Goal: Information Seeking & Learning: Understand process/instructions

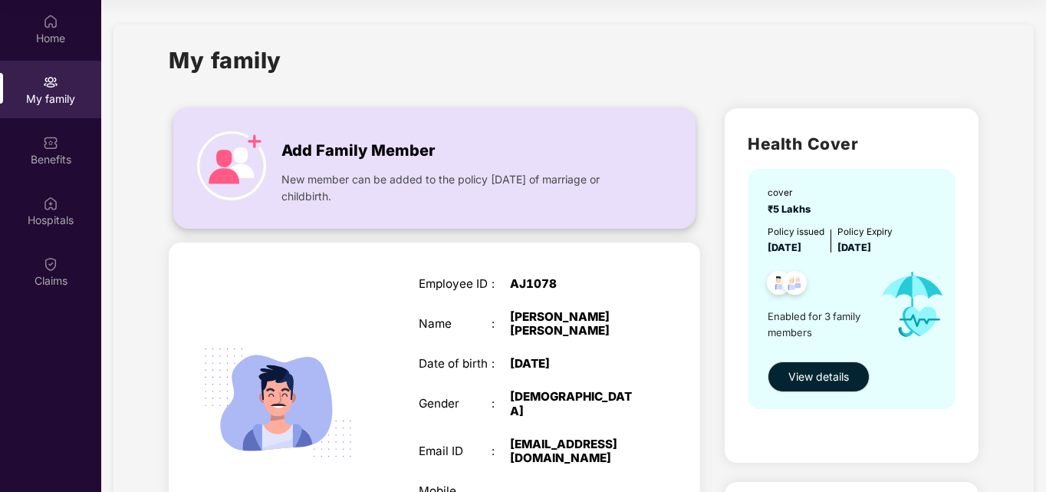
click at [456, 193] on span "New member can be added to the policy within 30 days of marriage or childbirth." at bounding box center [460, 188] width 356 height 34
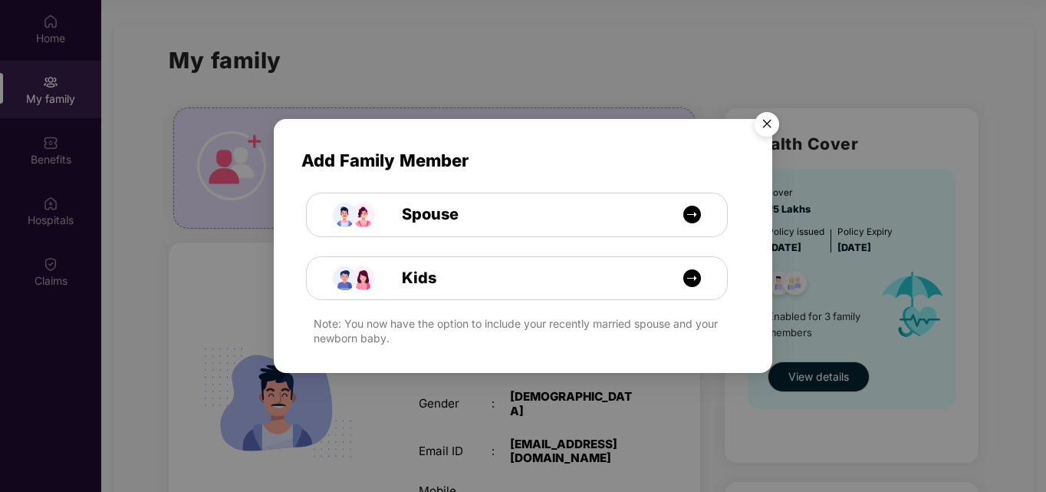
click at [761, 134] on img "Close" at bounding box center [767, 126] width 43 height 43
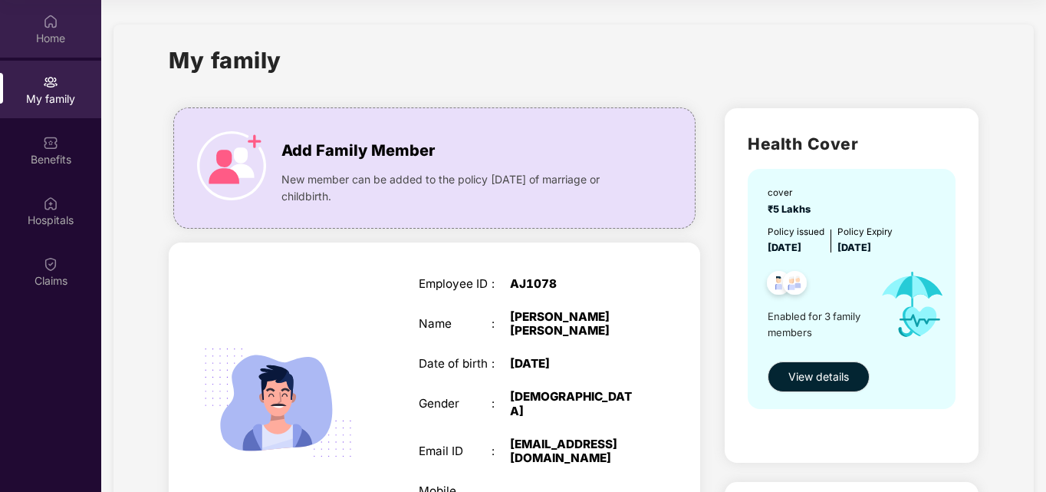
click at [35, 46] on div "Home" at bounding box center [50, 29] width 101 height 58
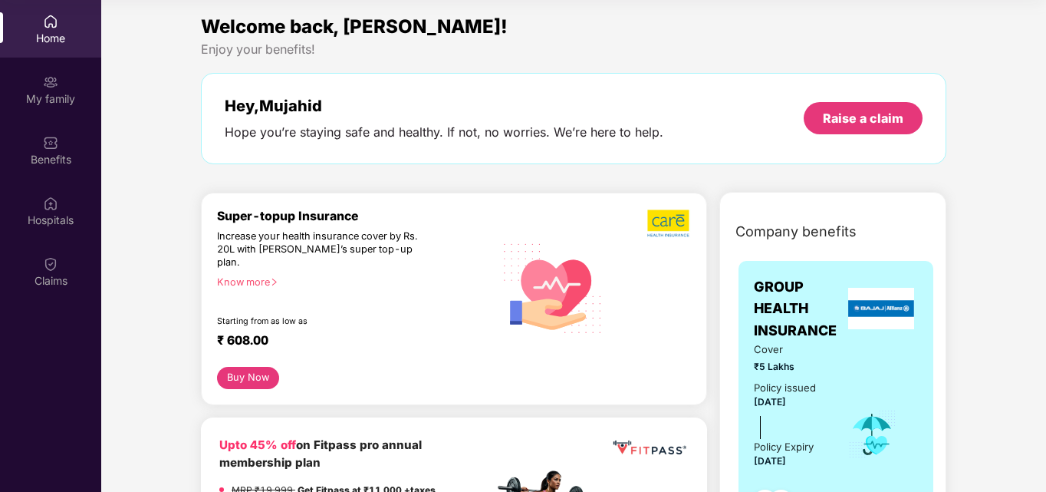
click at [419, 140] on div "Hey, Mujahid Hope you’re staying safe and healthy. If not, no worries. We’re he…" at bounding box center [574, 118] width 746 height 91
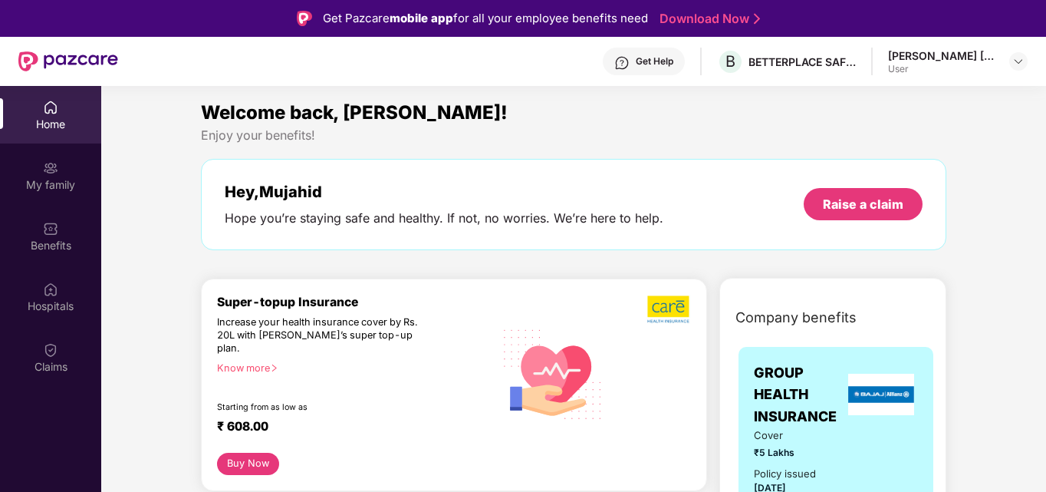
click at [628, 215] on div "Hope you’re staying safe and healthy. If not, no worries. We’re here to help." at bounding box center [444, 218] width 439 height 16
click at [871, 205] on div "Raise a claim" at bounding box center [863, 204] width 81 height 17
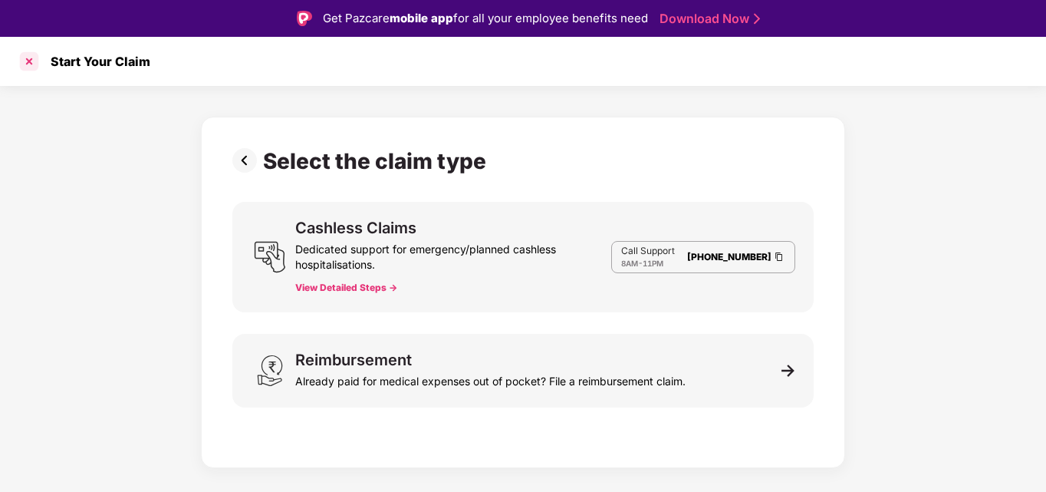
click at [23, 61] on div at bounding box center [29, 61] width 25 height 25
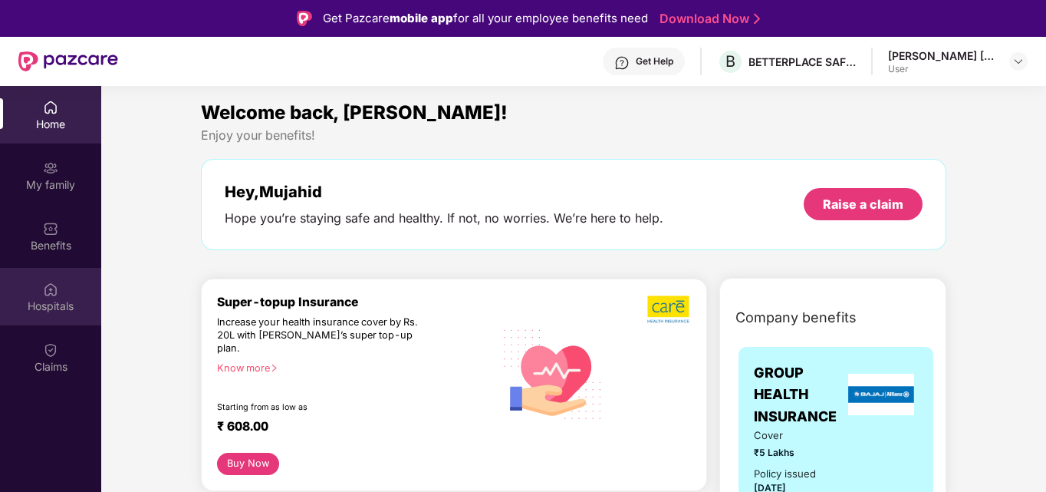
click at [49, 275] on div "Hospitals" at bounding box center [50, 297] width 101 height 58
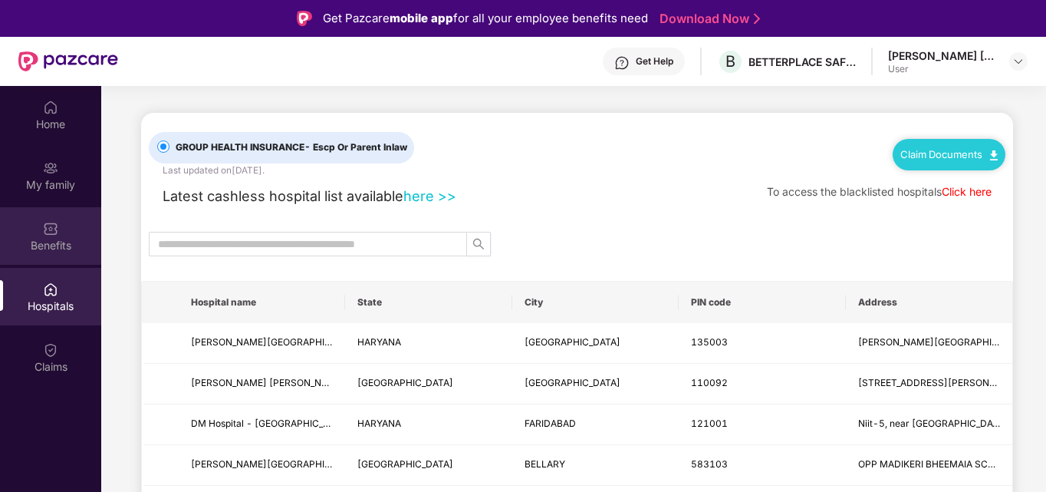
click at [55, 226] on img at bounding box center [50, 228] width 15 height 15
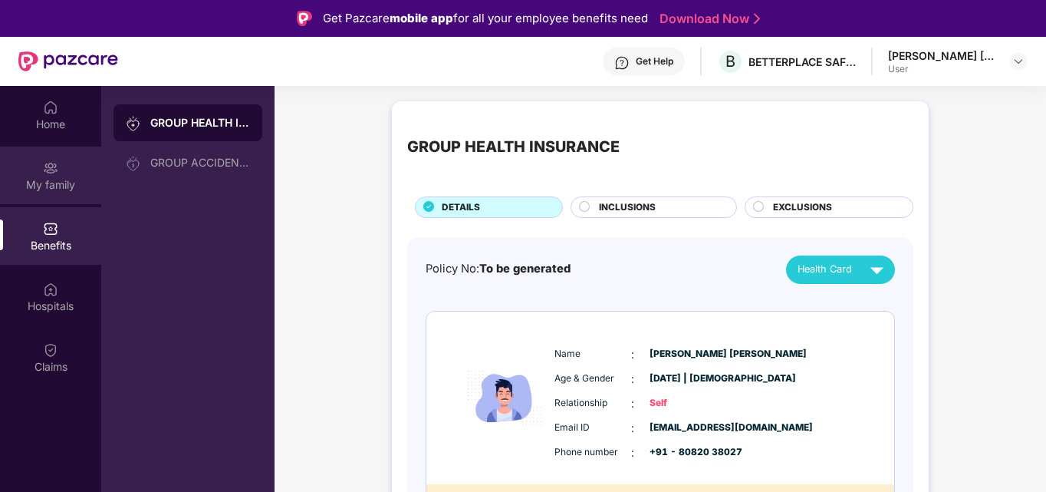
click at [54, 189] on div "My family" at bounding box center [50, 184] width 101 height 15
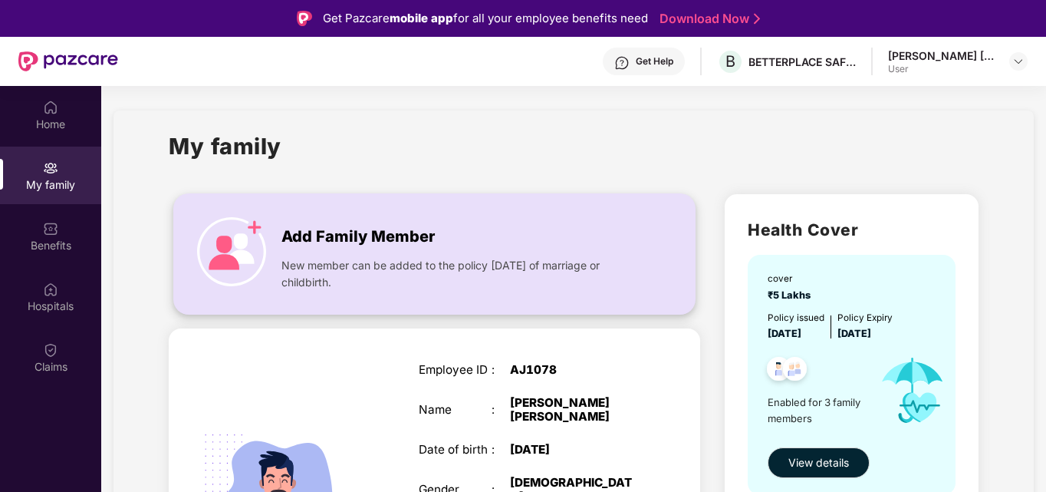
click at [360, 283] on span "New member can be added to the policy within 30 days of marriage or childbirth." at bounding box center [460, 274] width 356 height 34
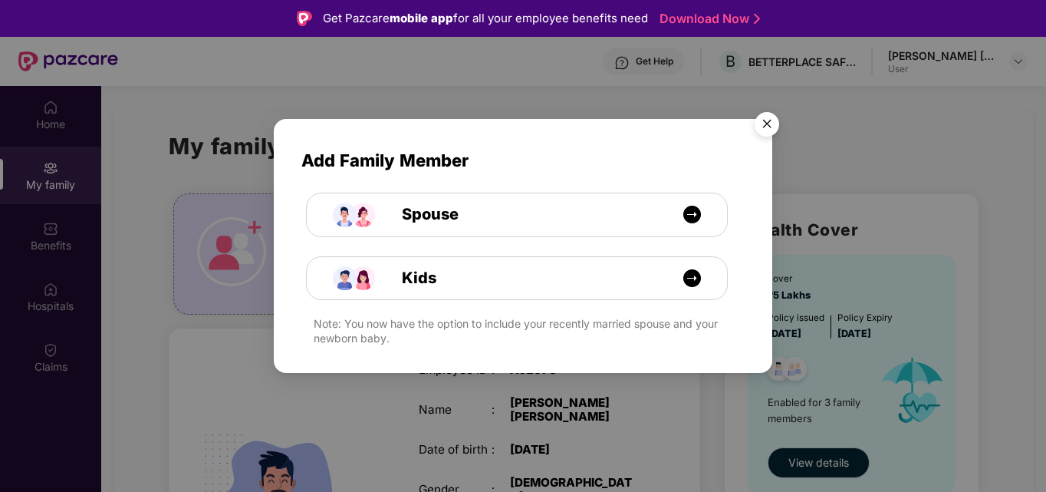
click at [772, 131] on img "Close" at bounding box center [767, 126] width 43 height 43
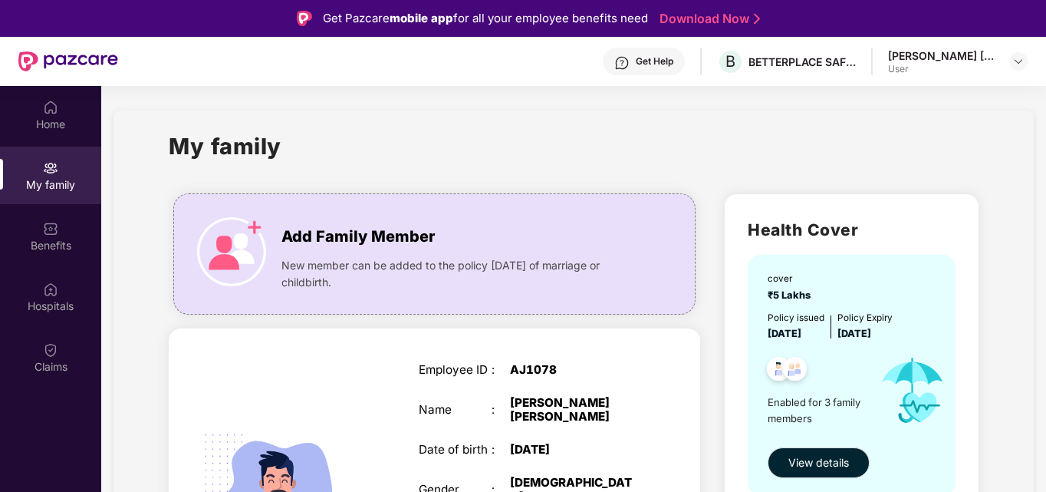
click at [705, 170] on div "My family" at bounding box center [574, 155] width 810 height 53
click at [63, 118] on div "Home" at bounding box center [50, 124] width 101 height 15
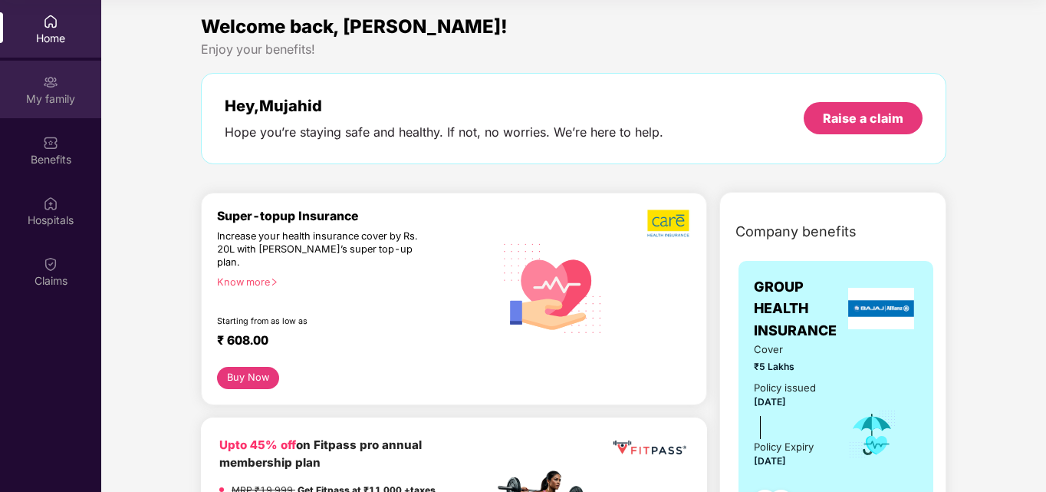
click at [69, 77] on div "My family" at bounding box center [50, 90] width 101 height 58
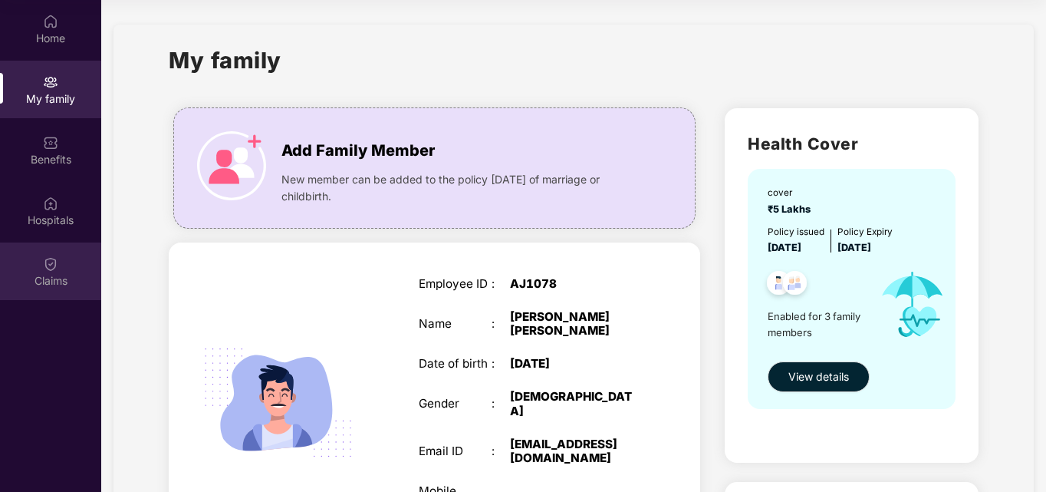
click at [74, 249] on div "Claims" at bounding box center [50, 271] width 101 height 58
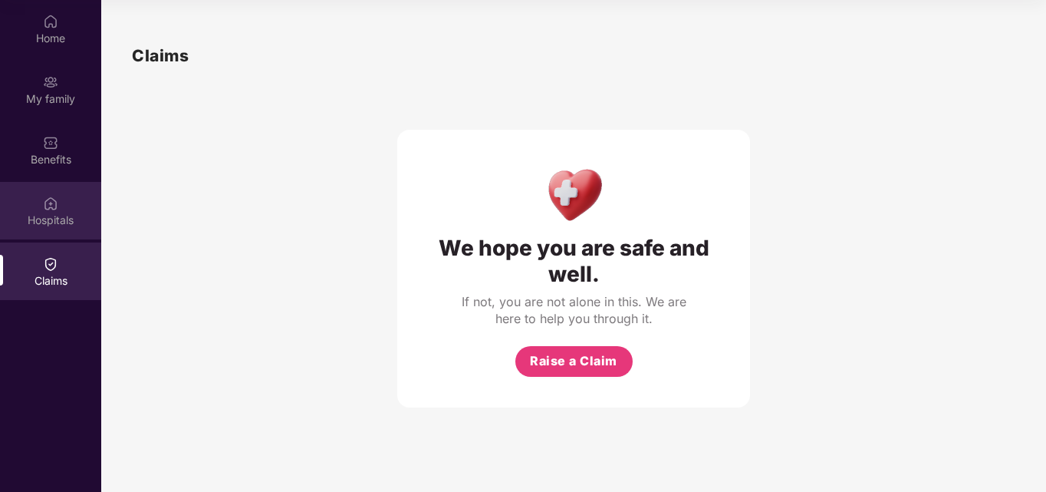
click at [51, 188] on div "Hospitals" at bounding box center [50, 211] width 101 height 58
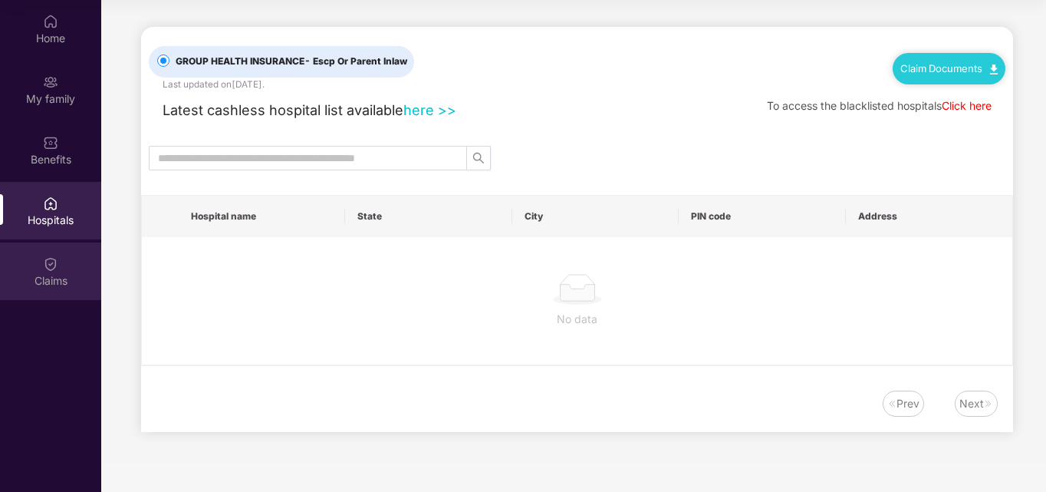
click at [62, 265] on div "Claims" at bounding box center [50, 271] width 101 height 58
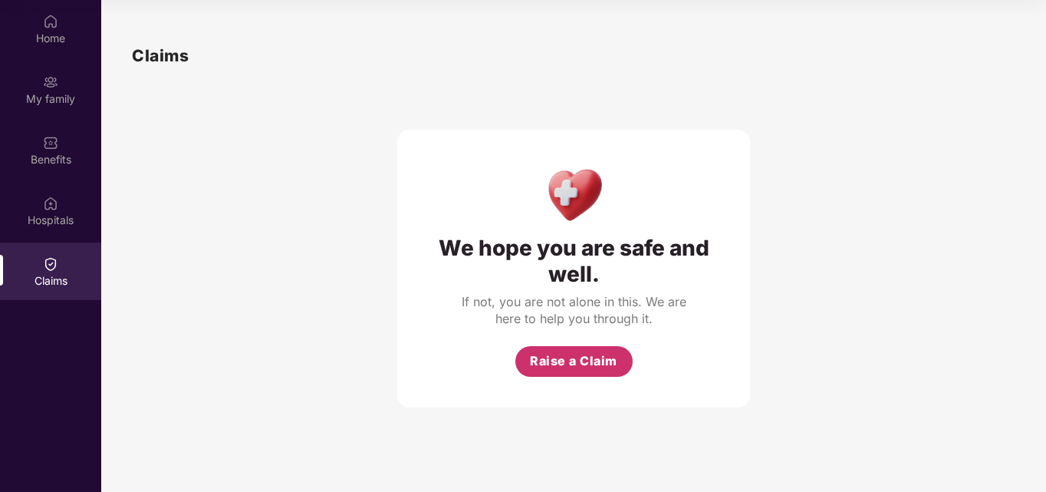
click at [608, 370] on span "Raise a Claim" at bounding box center [573, 360] width 87 height 19
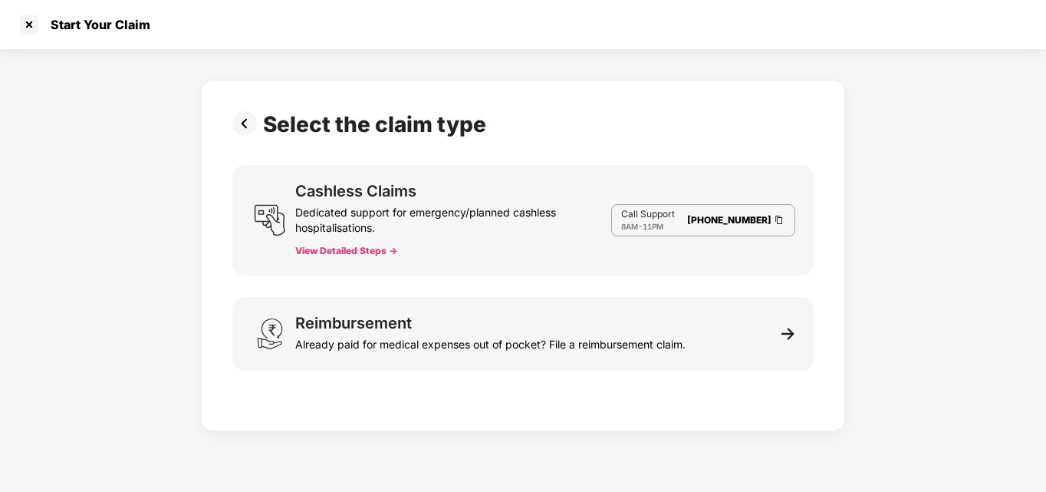
scroll to position [37, 0]
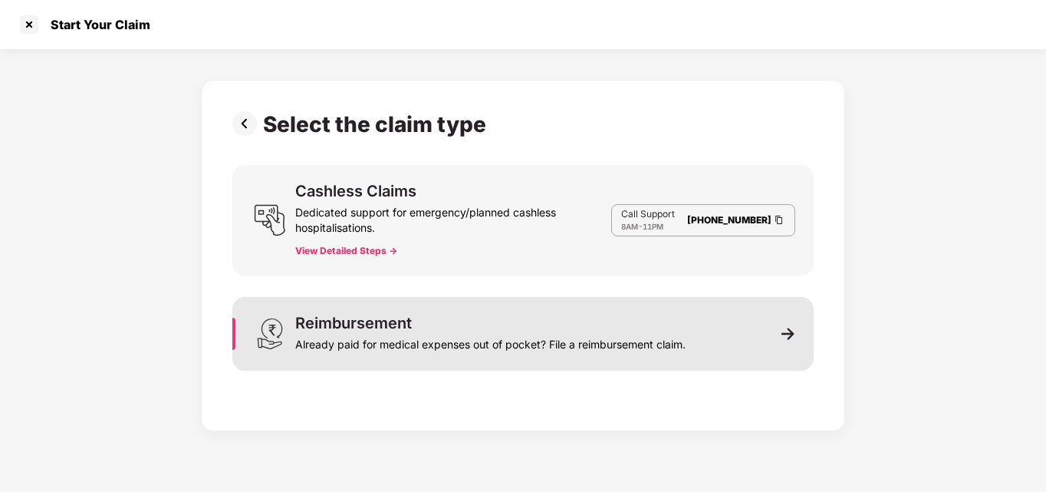
click at [525, 318] on div "Reimbursement Already paid for medical expenses out of pocket? File a reimburse…" at bounding box center [490, 333] width 390 height 37
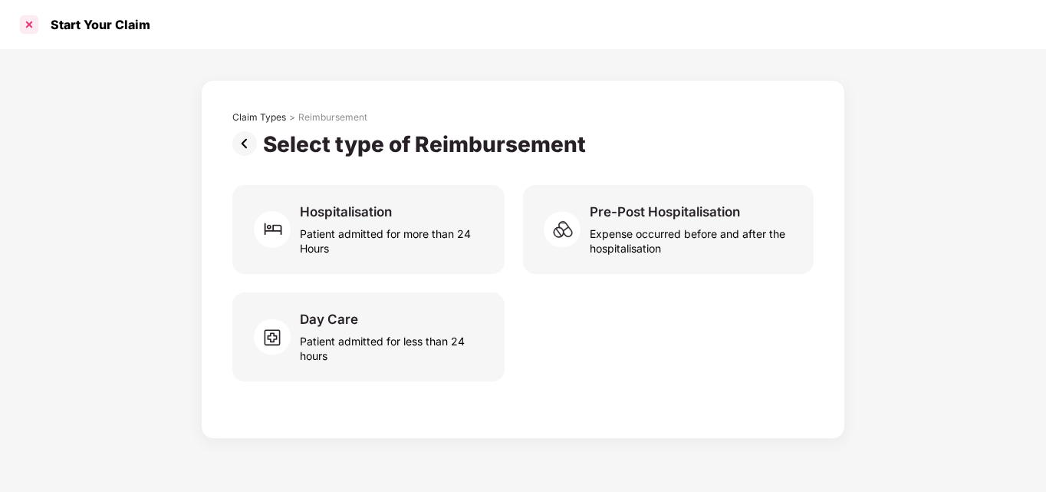
click at [35, 21] on div at bounding box center [29, 24] width 25 height 25
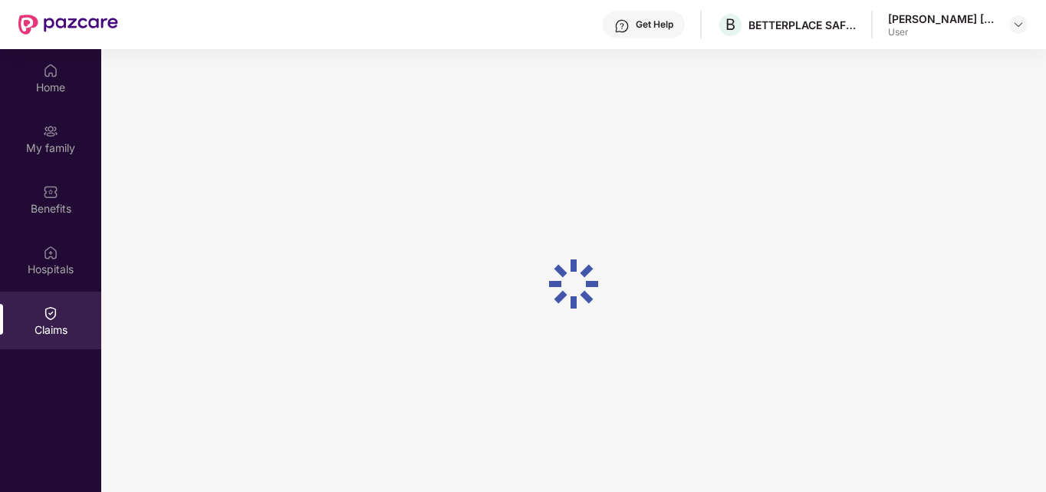
scroll to position [86, 0]
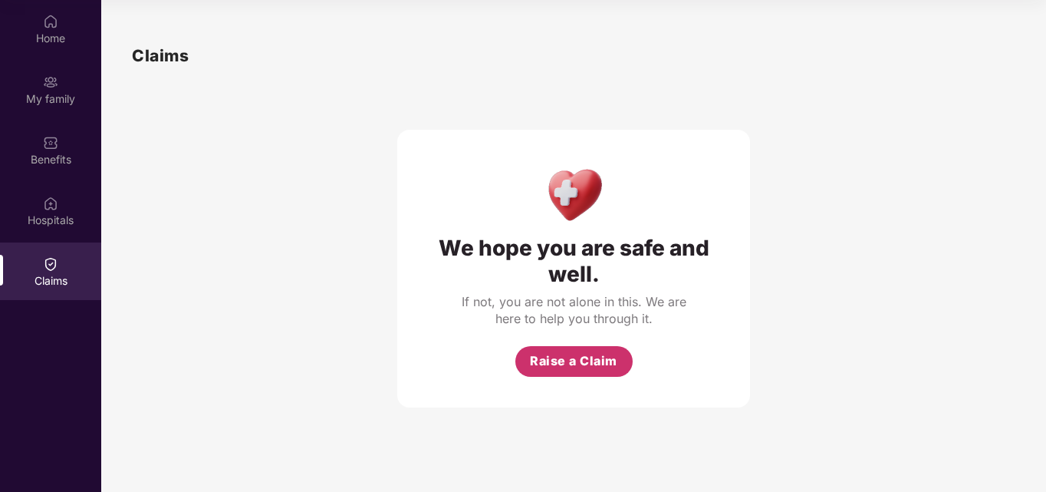
click at [578, 347] on button "Raise a Claim" at bounding box center [574, 361] width 117 height 31
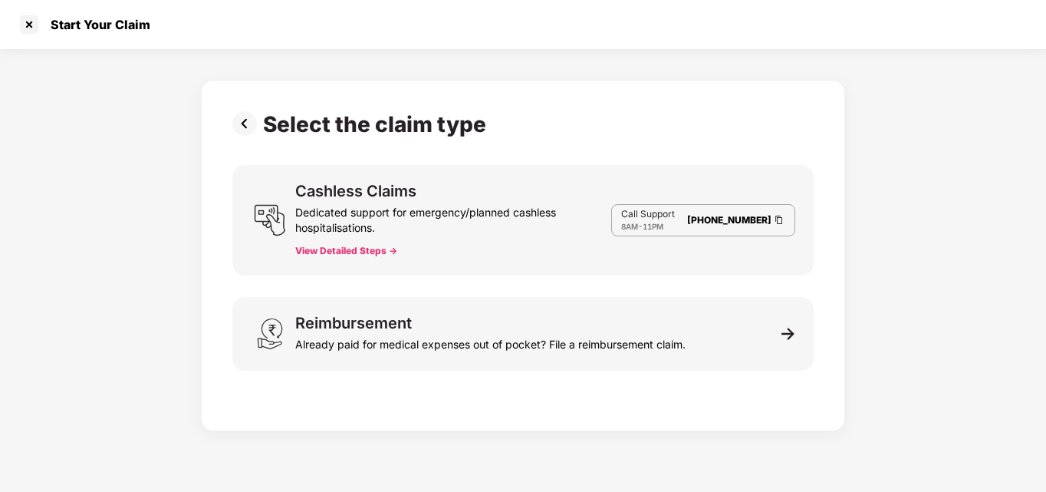
scroll to position [37, 0]
click at [486, 233] on div "Dedicated support for emergency/planned cashless hospitalisations." at bounding box center [453, 217] width 316 height 37
click at [381, 248] on button "View Detailed Steps ->" at bounding box center [346, 251] width 102 height 12
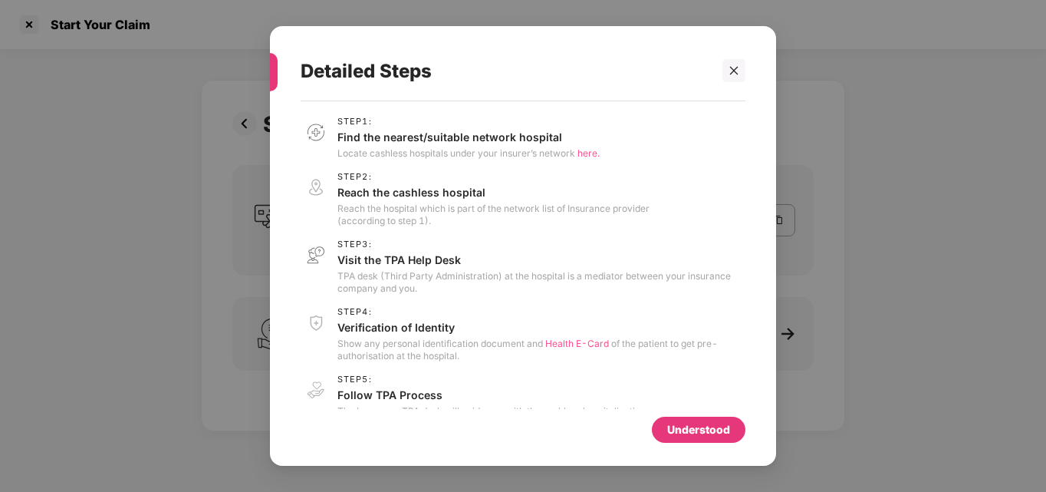
click at [583, 152] on span "here." at bounding box center [589, 153] width 22 height 12
click at [731, 68] on icon "close" at bounding box center [734, 71] width 8 height 8
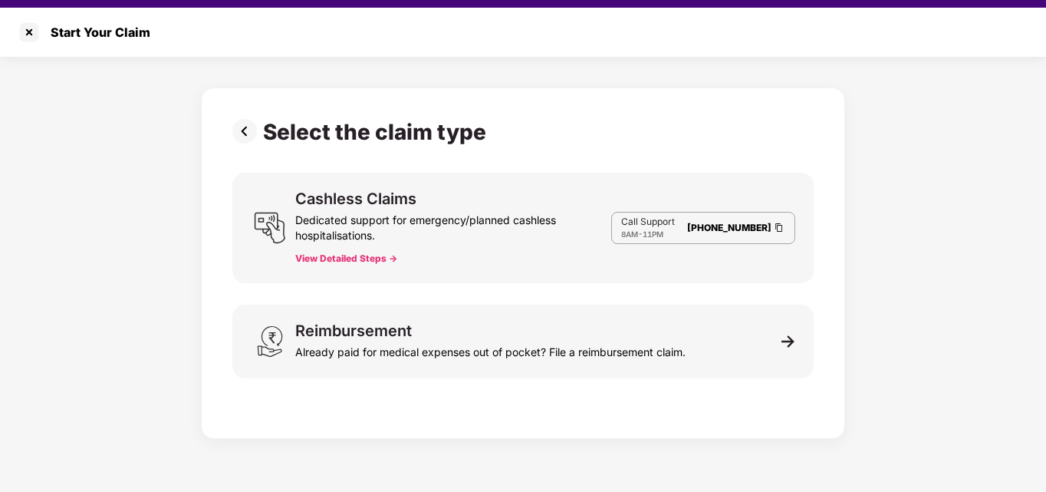
scroll to position [0, 0]
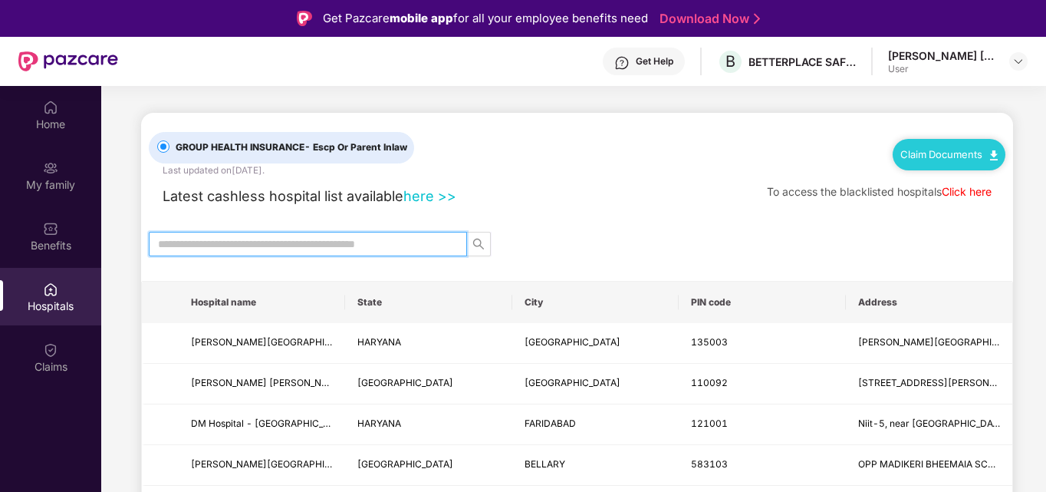
click at [379, 245] on input "text" at bounding box center [302, 244] width 288 height 17
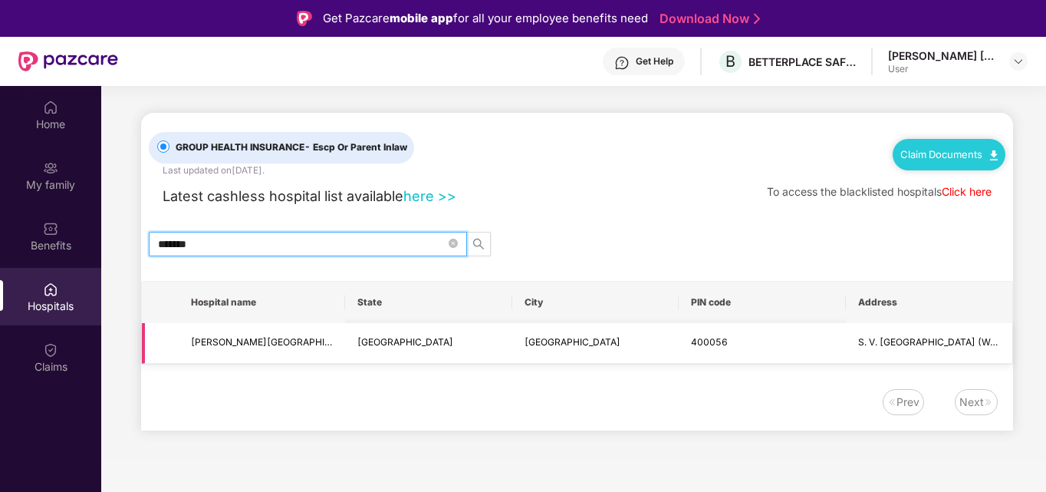
type input "*******"
click at [868, 351] on td "S. V. [GEOGRAPHIC_DATA] (West)" at bounding box center [929, 343] width 166 height 41
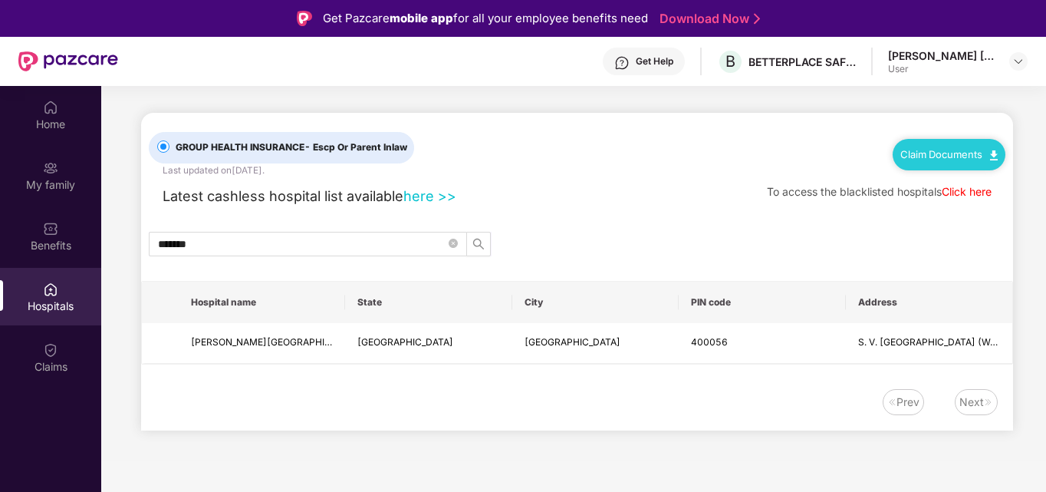
click at [985, 402] on img at bounding box center [988, 401] width 9 height 9
click at [967, 403] on div "Next" at bounding box center [972, 402] width 25 height 17
click at [934, 152] on link "Claim Documents" at bounding box center [949, 154] width 97 height 12
click at [986, 174] on link "Claim Form" at bounding box center [956, 182] width 100 height 33
click at [923, 156] on link "Claim Documents" at bounding box center [949, 154] width 97 height 12
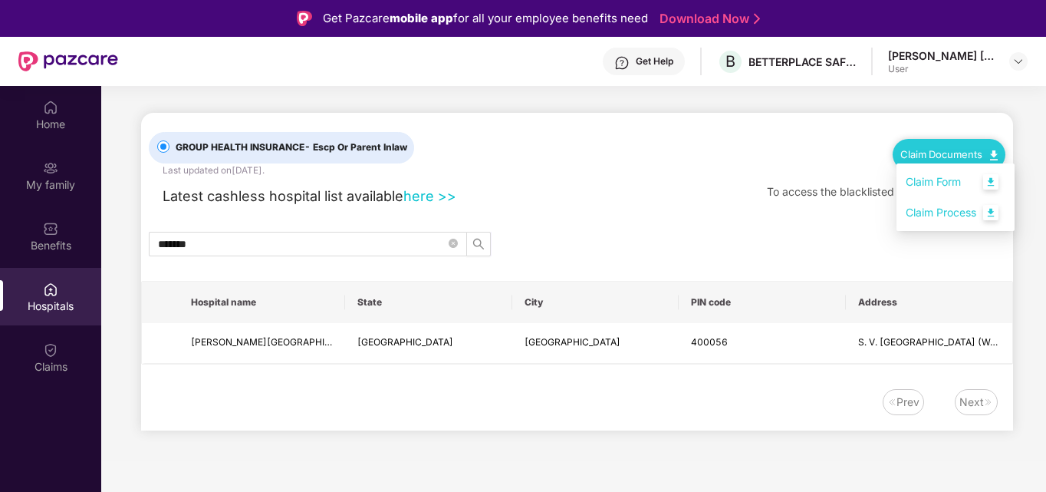
click at [993, 209] on link "Claim Process" at bounding box center [956, 212] width 100 height 33
click at [417, 199] on link "here >>" at bounding box center [430, 195] width 53 height 17
click at [443, 192] on link "here >>" at bounding box center [430, 195] width 53 height 17
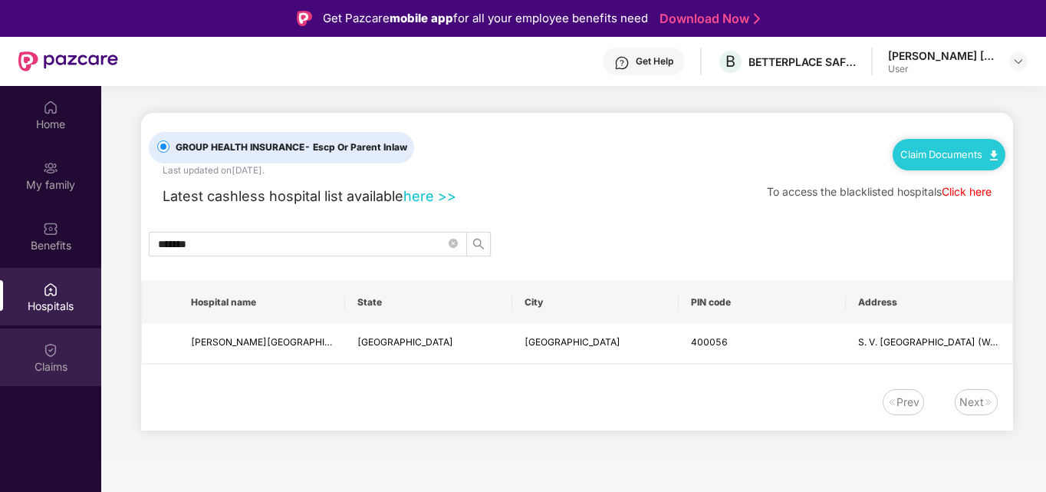
click at [47, 369] on div "Claims" at bounding box center [50, 366] width 101 height 15
